Goal: Information Seeking & Learning: Learn about a topic

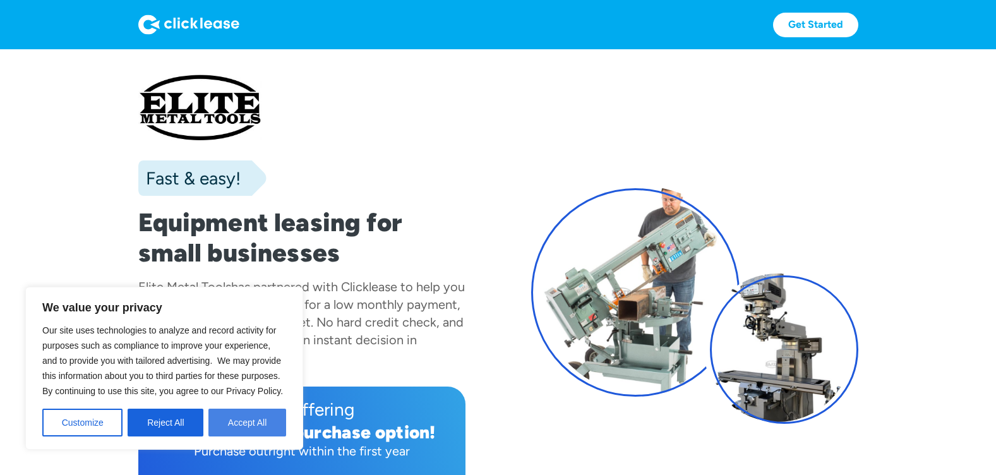
click at [258, 416] on button "Accept All" at bounding box center [247, 423] width 78 height 28
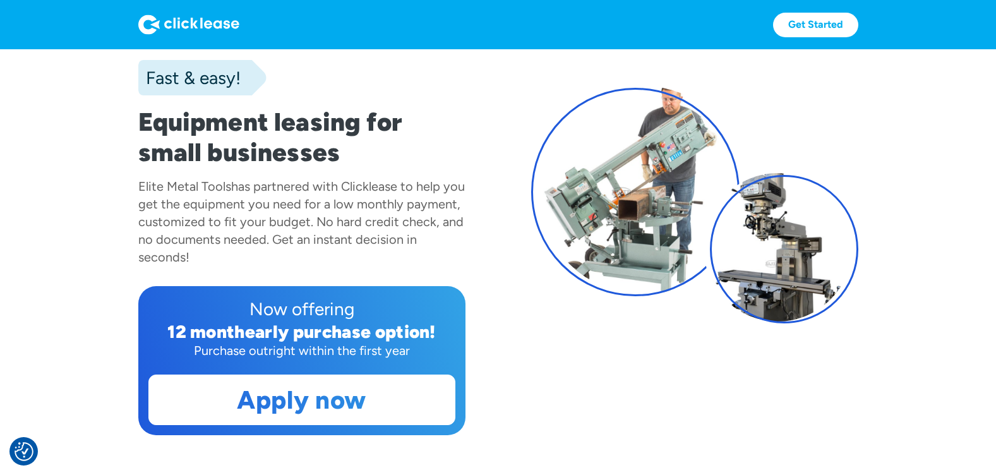
scroll to position [190, 0]
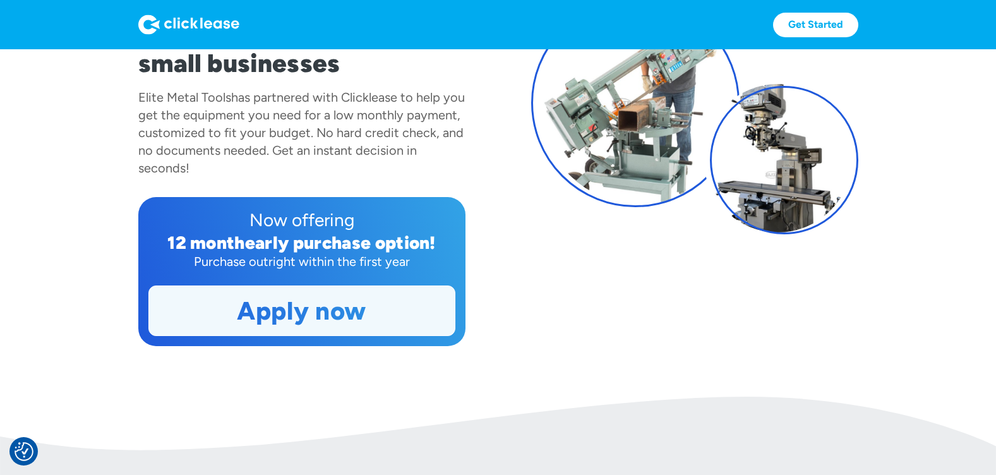
click at [363, 317] on link "Apply now" at bounding box center [302, 310] width 306 height 49
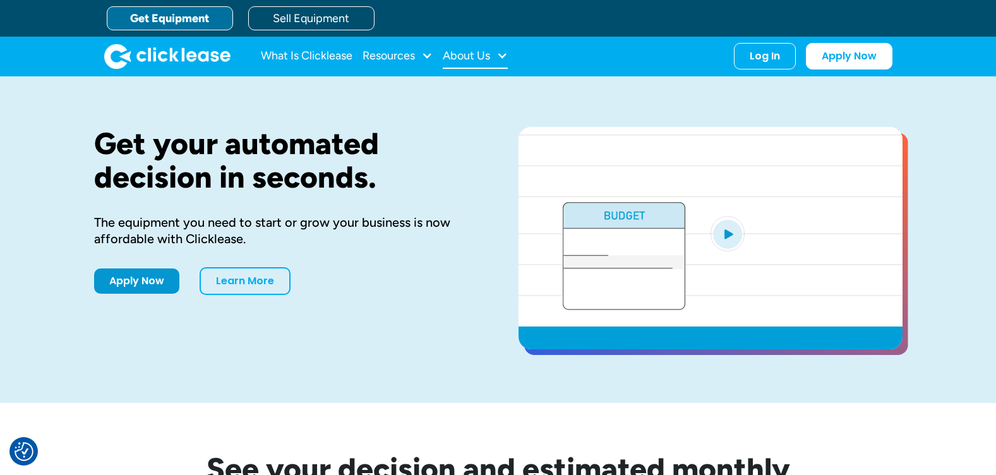
click at [468, 56] on div "About Us" at bounding box center [466, 56] width 47 height 0
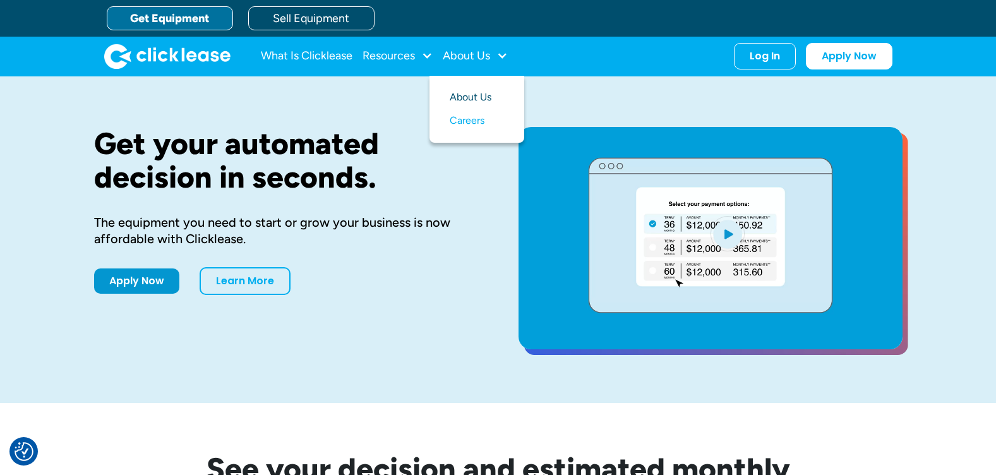
click at [471, 100] on link "About Us" at bounding box center [477, 97] width 54 height 23
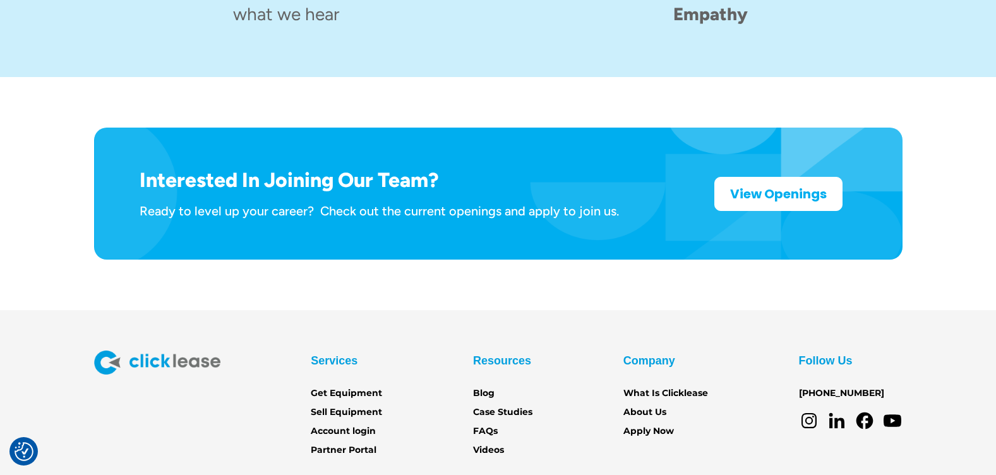
scroll to position [2067, 0]
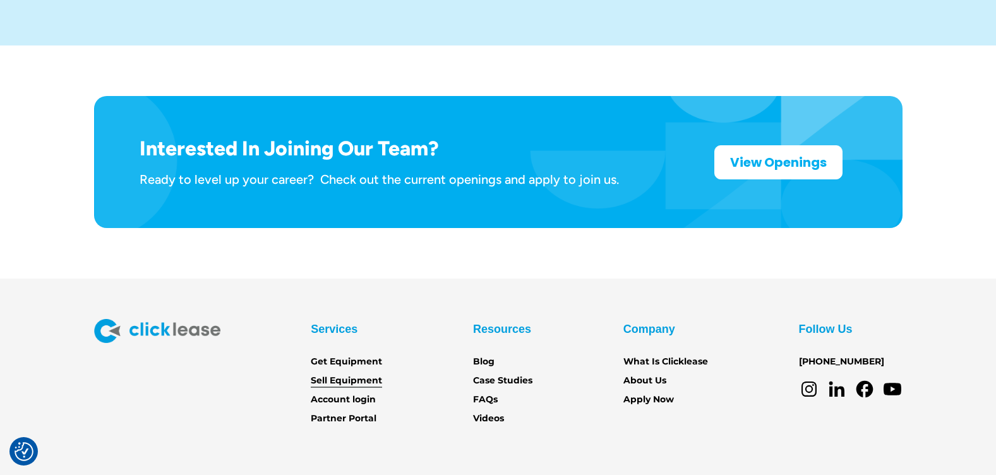
click at [332, 374] on link "Sell Equipment" at bounding box center [346, 381] width 71 height 14
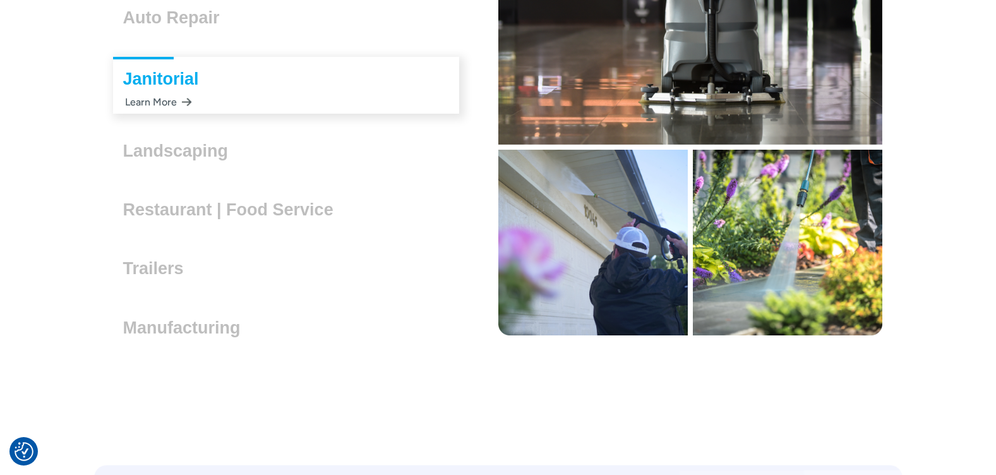
scroll to position [3728, 0]
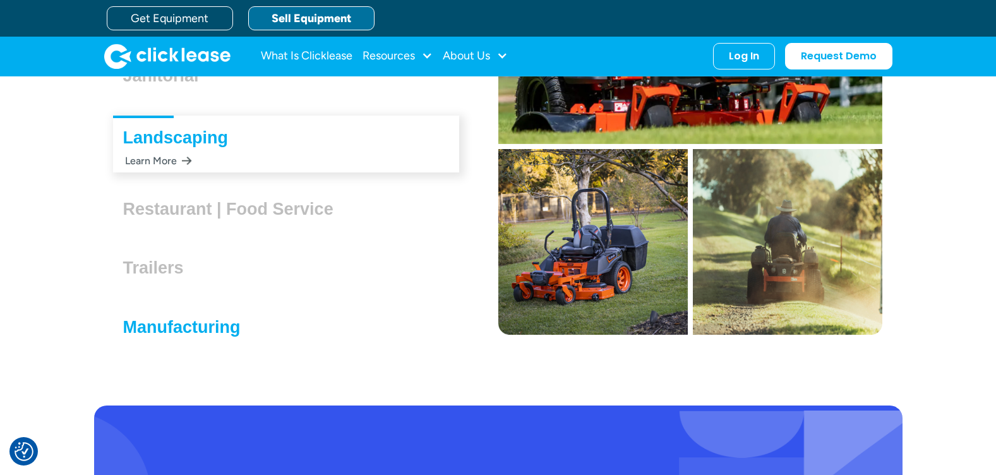
click at [186, 327] on h3 "Manufacturing" at bounding box center [187, 327] width 128 height 19
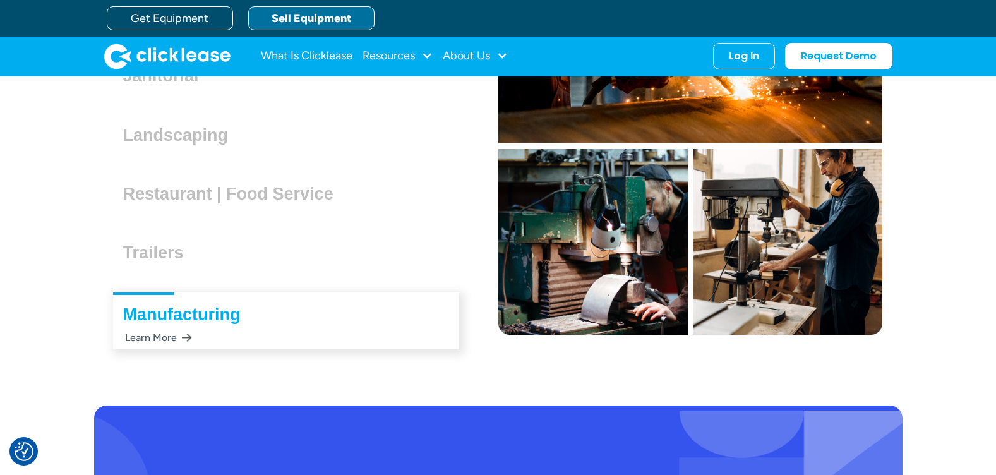
scroll to position [3743, 0]
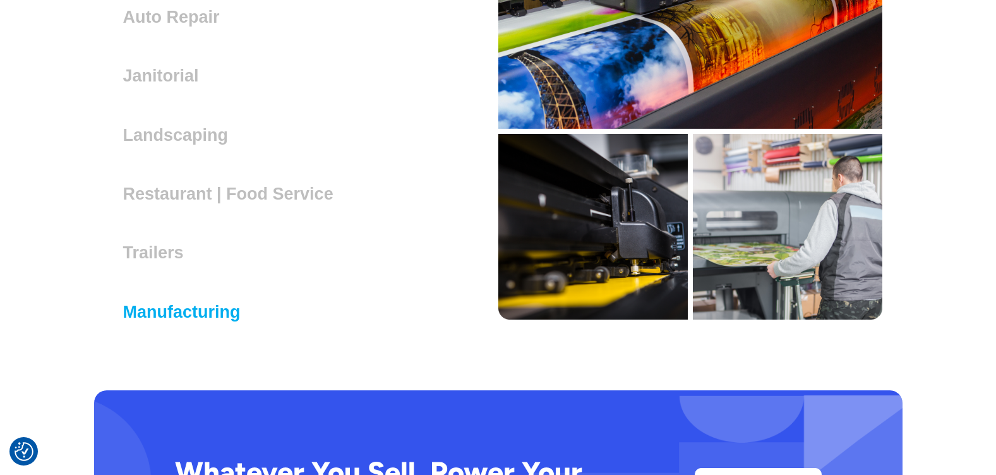
click at [180, 306] on h3 "Manufacturing" at bounding box center [187, 312] width 128 height 19
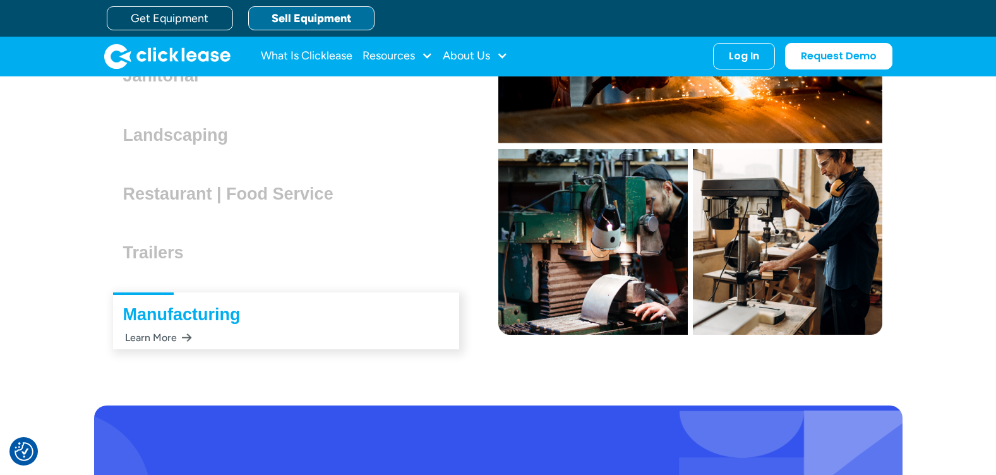
click at [164, 341] on div "Learn More" at bounding box center [157, 337] width 69 height 25
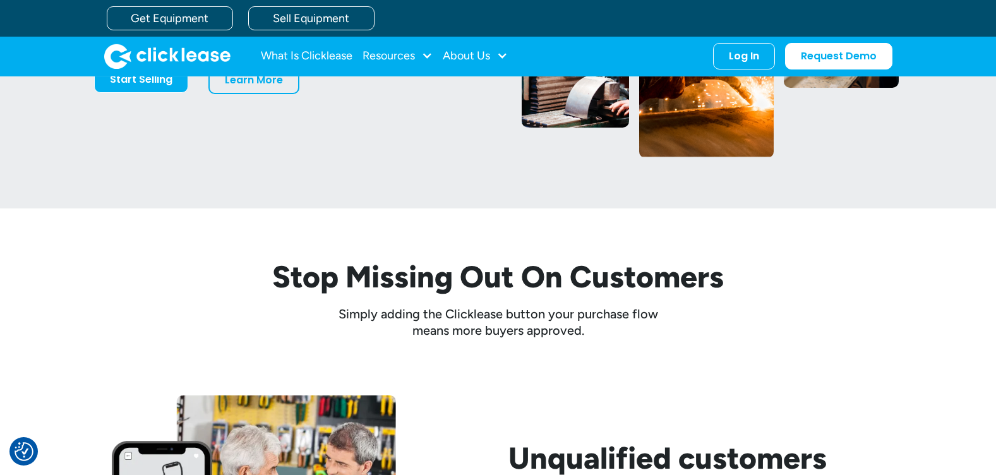
scroll to position [126, 0]
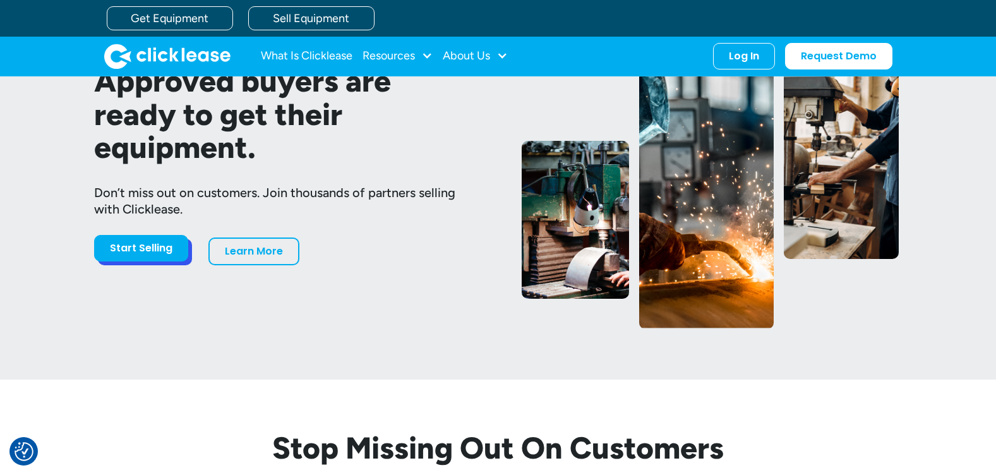
click at [113, 251] on link "Start Selling" at bounding box center [141, 248] width 94 height 27
click at [277, 249] on link "Learn More" at bounding box center [253, 249] width 91 height 28
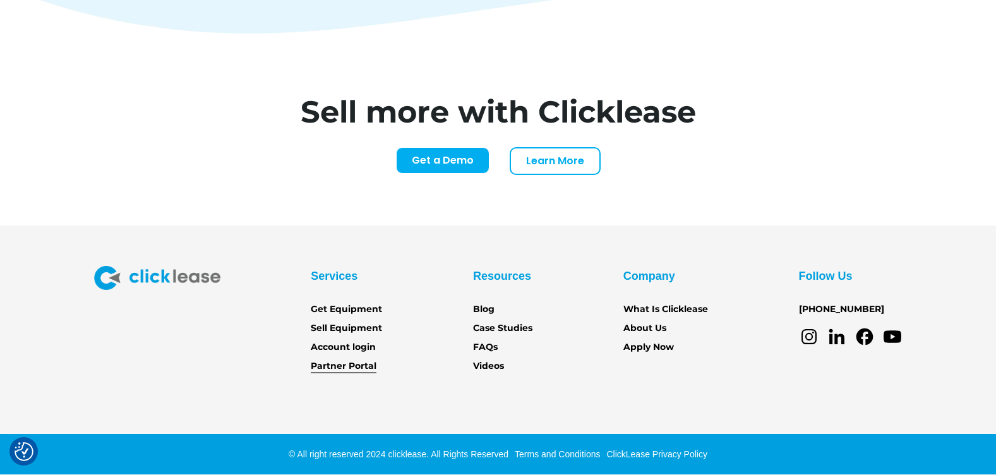
scroll to position [5261, 0]
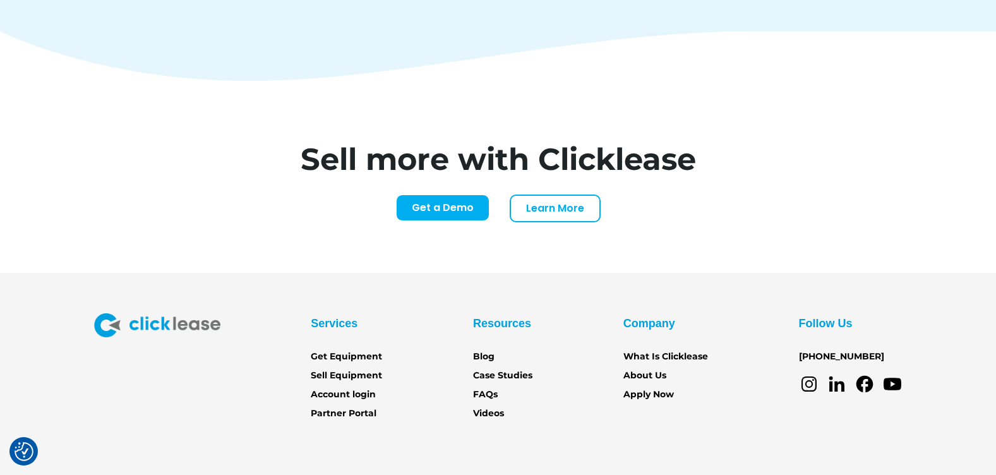
drag, startPoint x: 360, startPoint y: 368, endPoint x: 256, endPoint y: 356, distance: 104.9
click at [256, 356] on div "Services Get Equipment Sell Equipment Account login Partner Portal Resources Bl…" at bounding box center [498, 366] width 809 height 107
drag, startPoint x: 498, startPoint y: 345, endPoint x: 483, endPoint y: 344, distance: 14.6
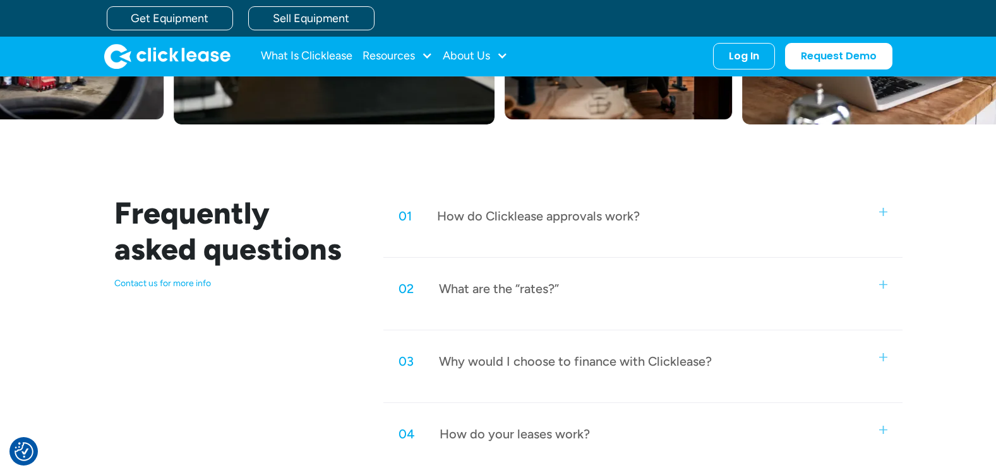
scroll to position [442, 0]
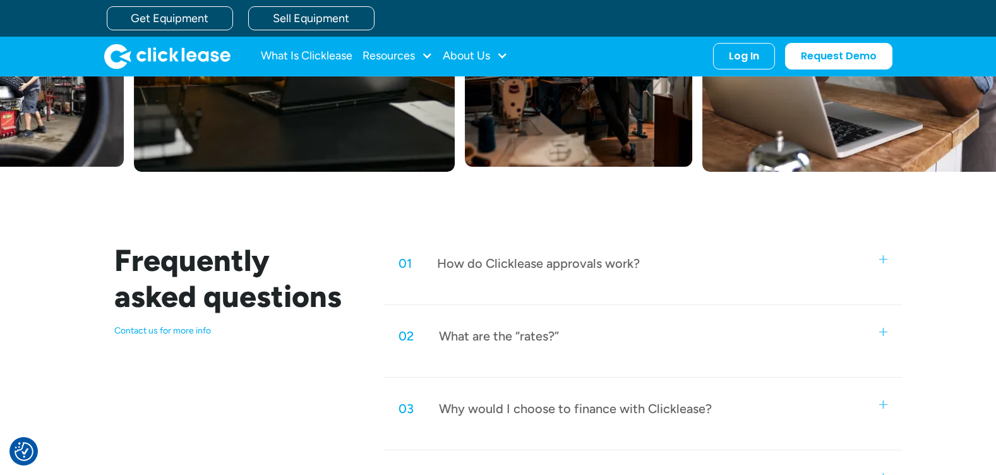
click at [490, 271] on div "How do Clicklease approvals work?" at bounding box center [538, 263] width 203 height 16
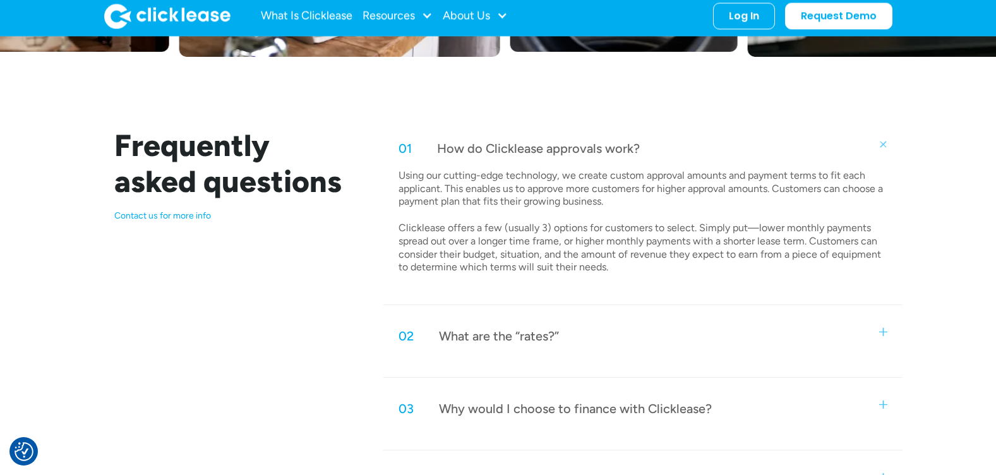
scroll to position [569, 0]
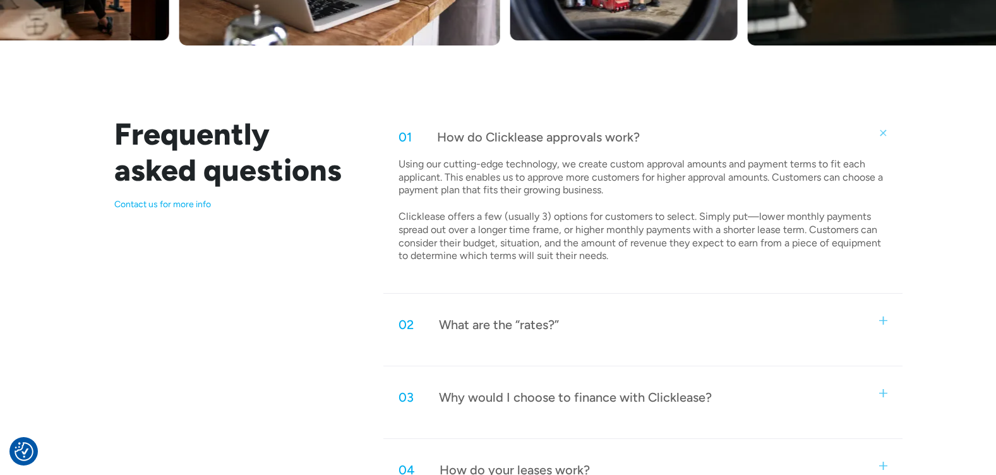
click at [503, 340] on div "02 What are the “rates?”" at bounding box center [643, 325] width 519 height 42
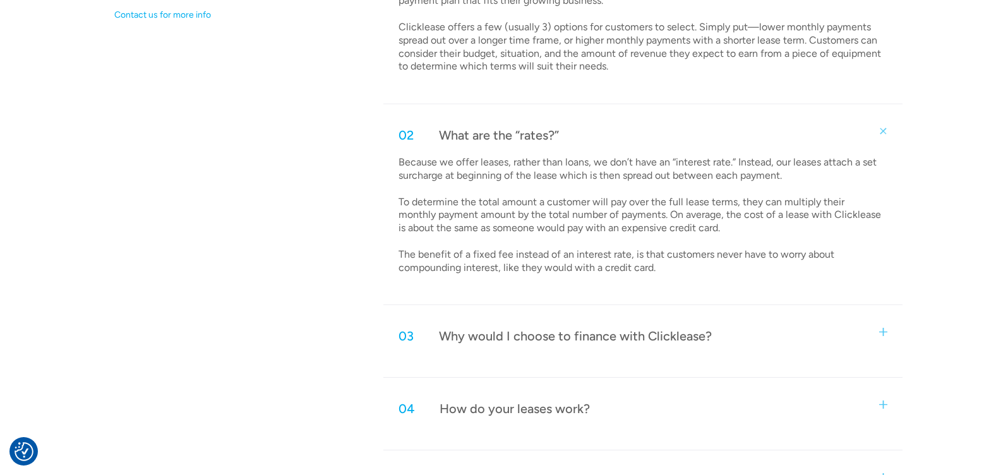
scroll to position [821, 0]
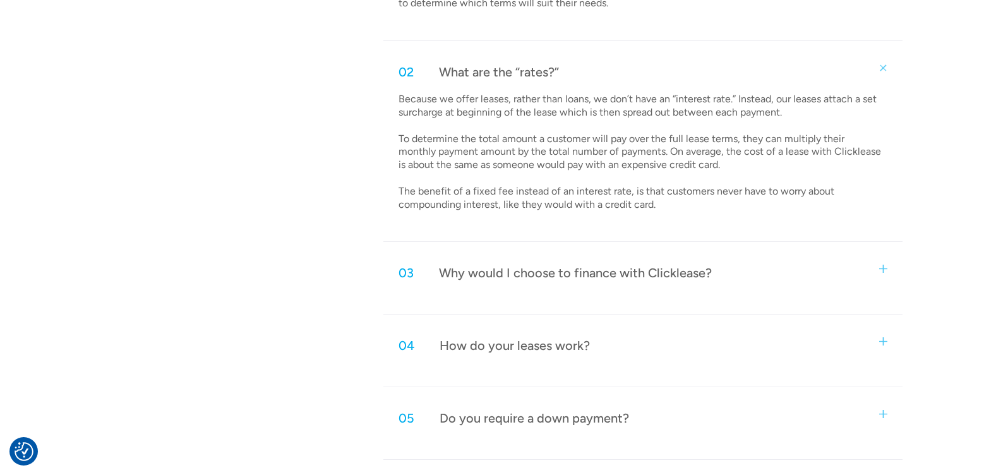
click at [595, 283] on div "03 Why would I choose to finance with Clicklease?" at bounding box center [643, 273] width 519 height 42
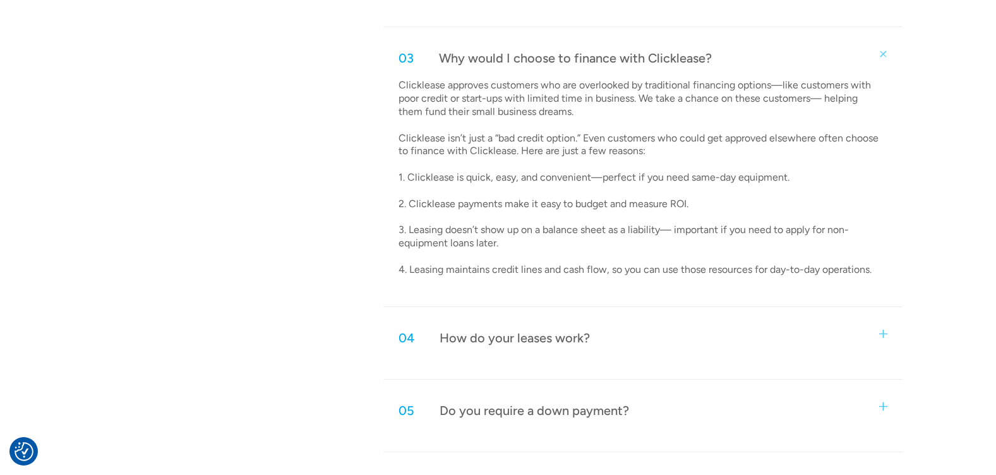
scroll to position [1074, 0]
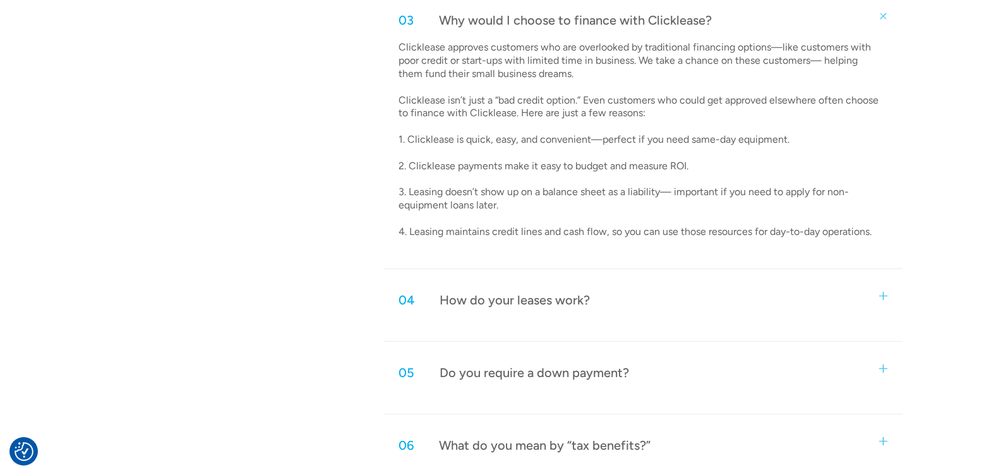
click at [532, 315] on div "04 How do your leases work?" at bounding box center [643, 300] width 519 height 42
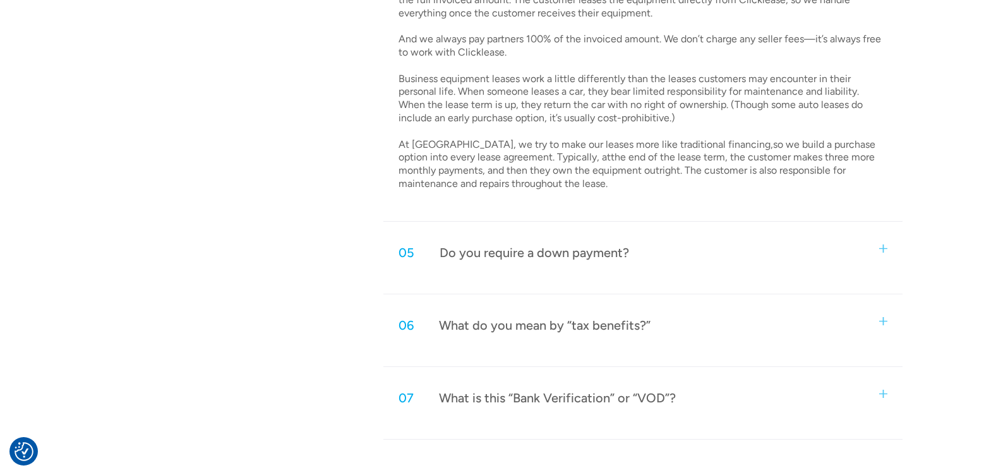
scroll to position [1453, 0]
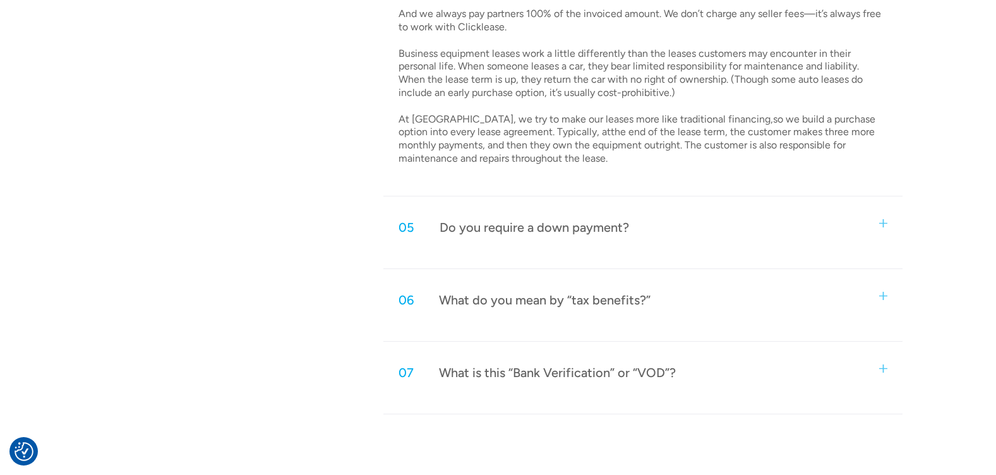
click at [488, 233] on div "Do you require a down payment?" at bounding box center [535, 227] width 190 height 16
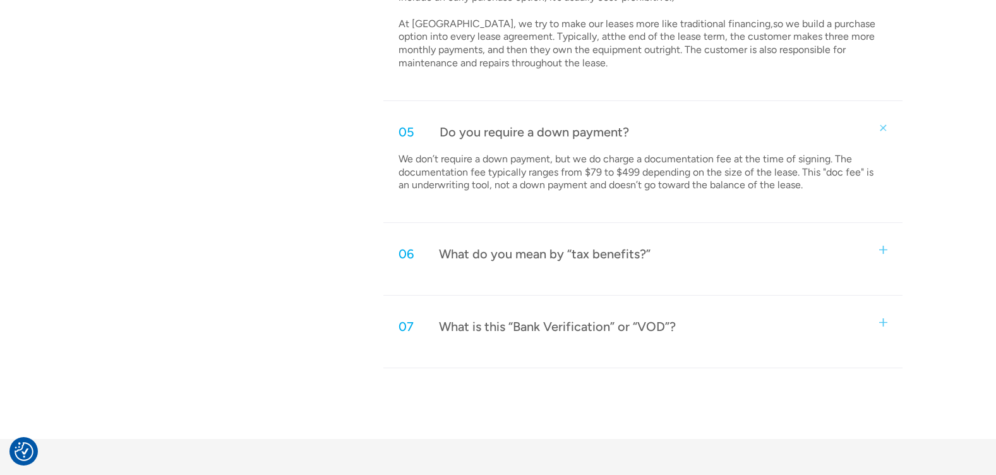
scroll to position [1580, 0]
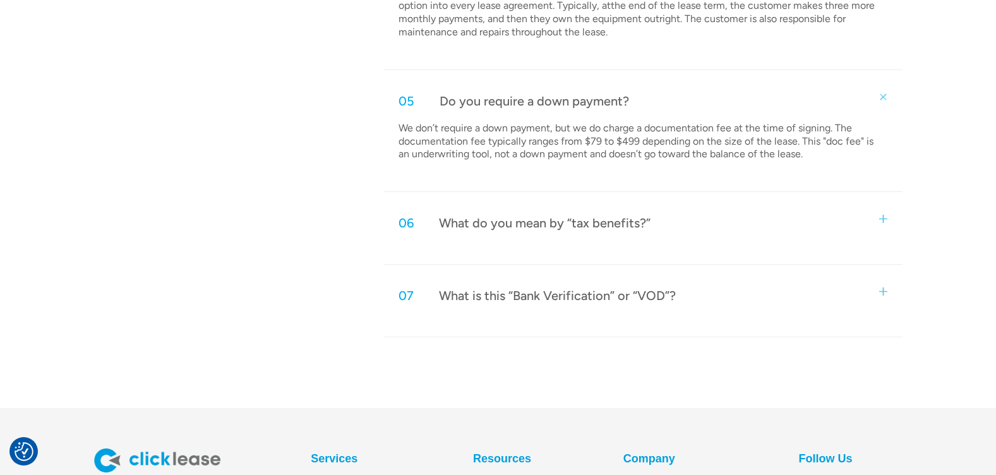
click at [483, 224] on div "What do you mean by “tax benefits?”" at bounding box center [545, 223] width 212 height 16
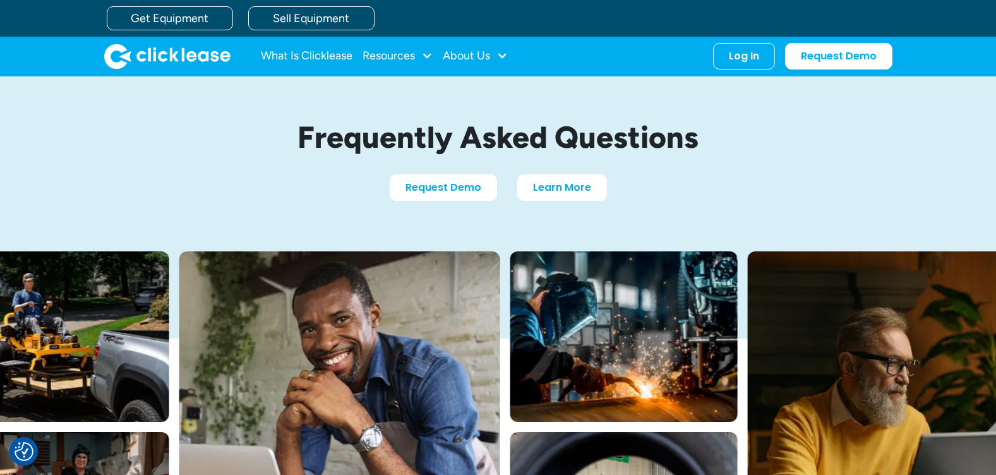
scroll to position [0, 0]
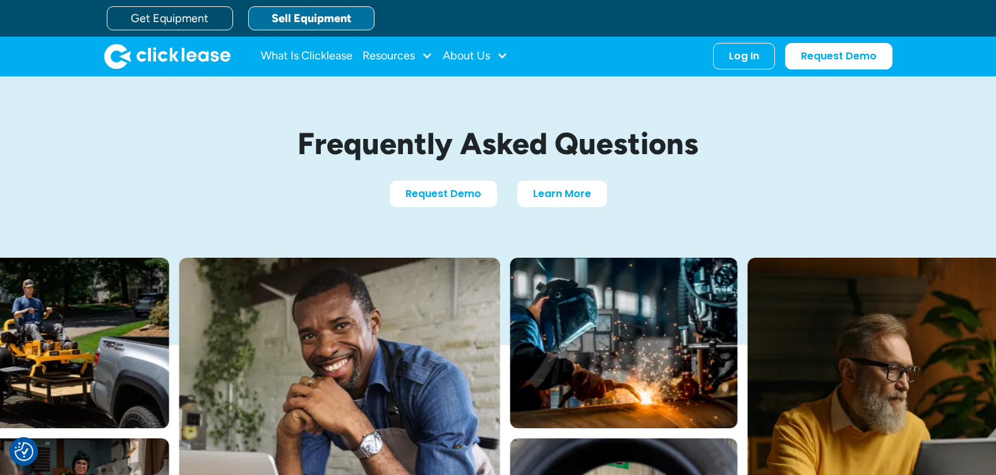
click at [298, 21] on link "Sell Equipment" at bounding box center [311, 18] width 126 height 24
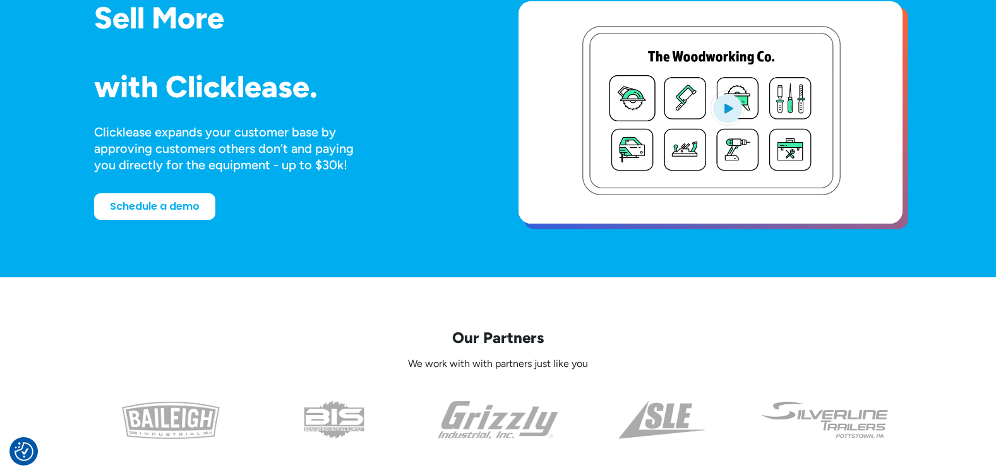
scroll to position [126, 0]
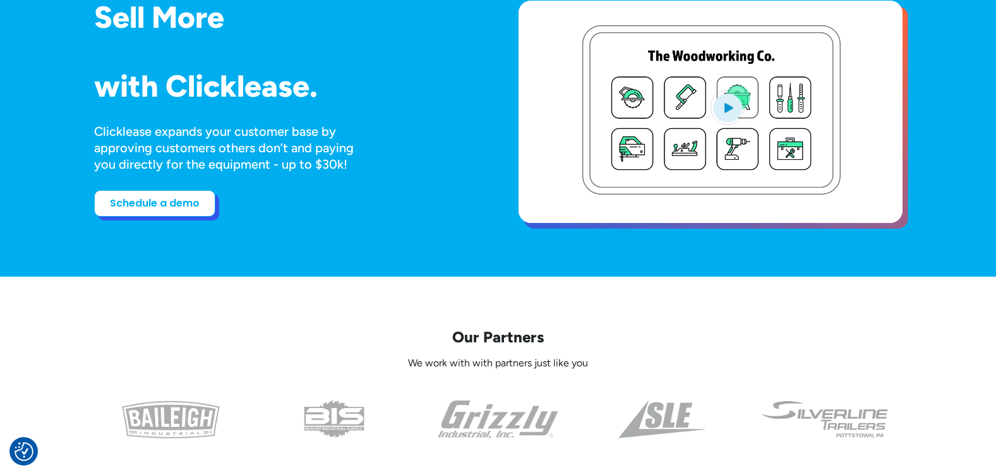
click at [126, 202] on link "Schedule a demo" at bounding box center [154, 203] width 121 height 27
